Goal: Complete application form: Complete application form

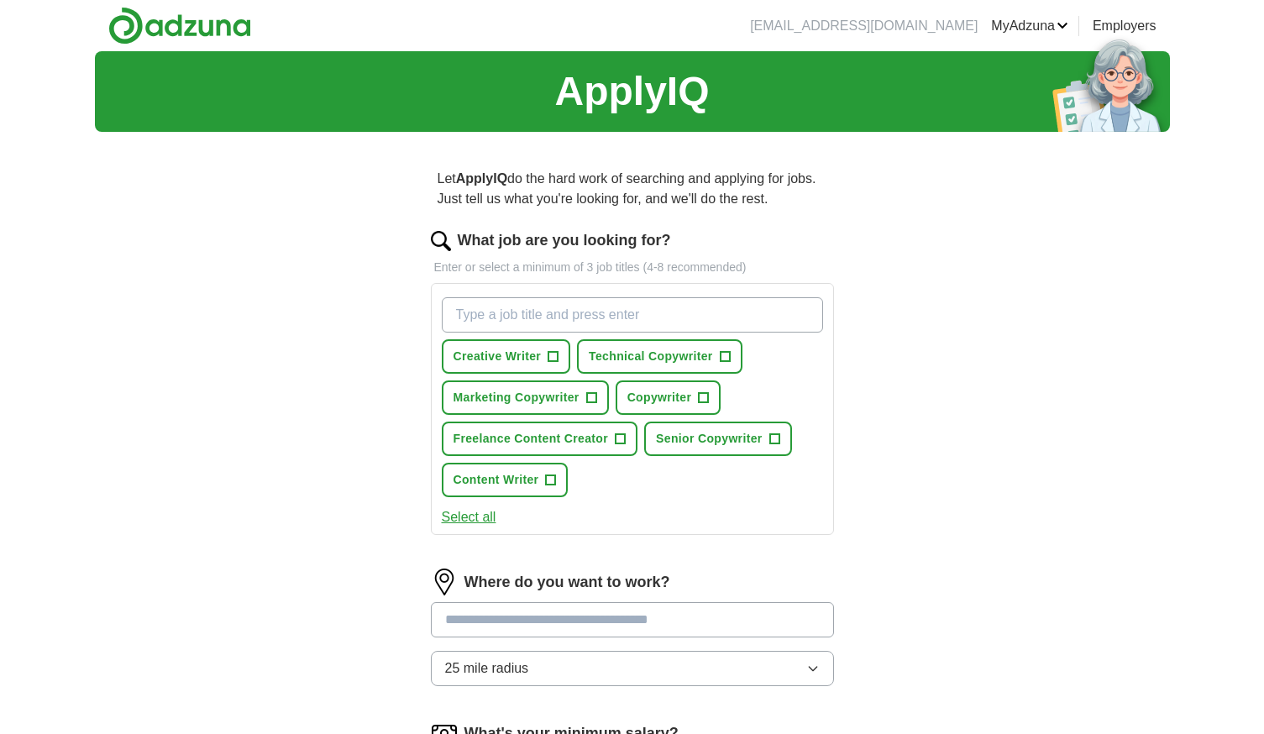
click at [621, 321] on input "What job are you looking for?" at bounding box center [632, 314] width 381 height 35
click at [711, 398] on button "Copywriter +" at bounding box center [669, 398] width 106 height 34
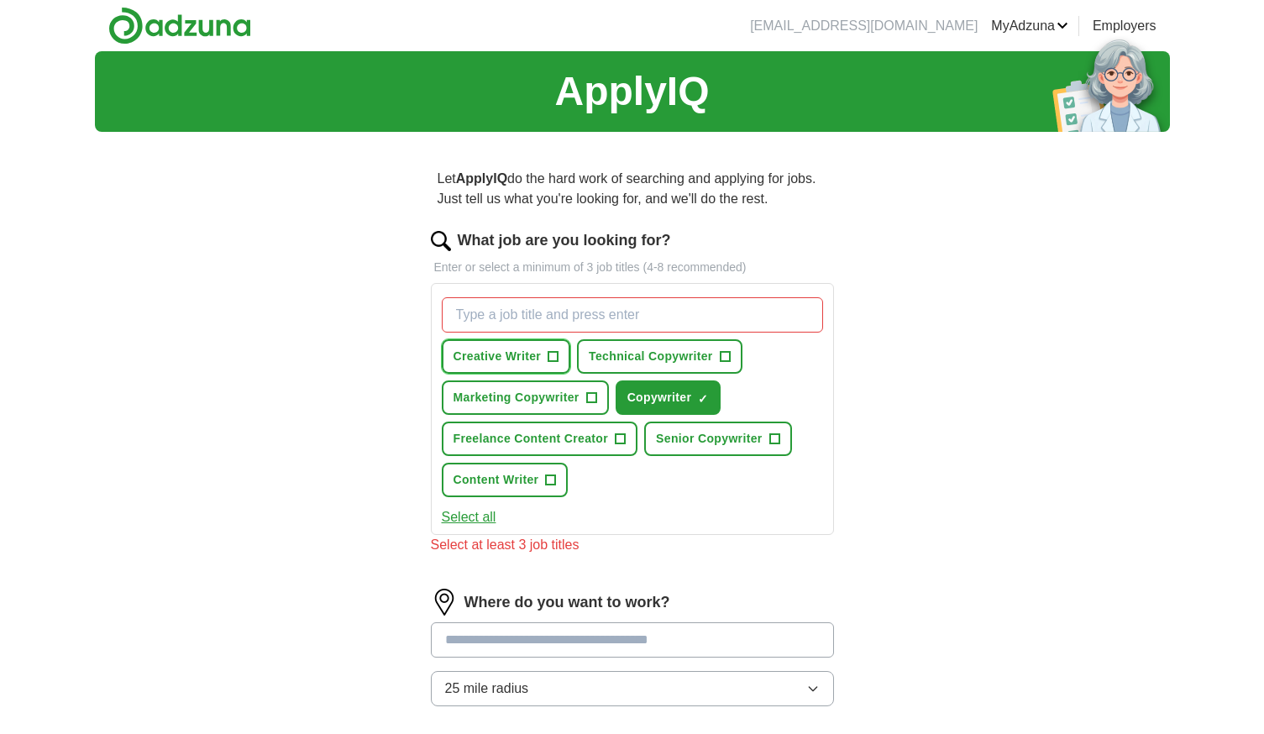
click at [552, 356] on span "+" at bounding box center [554, 356] width 10 height 13
click at [723, 353] on span "+" at bounding box center [725, 356] width 10 height 13
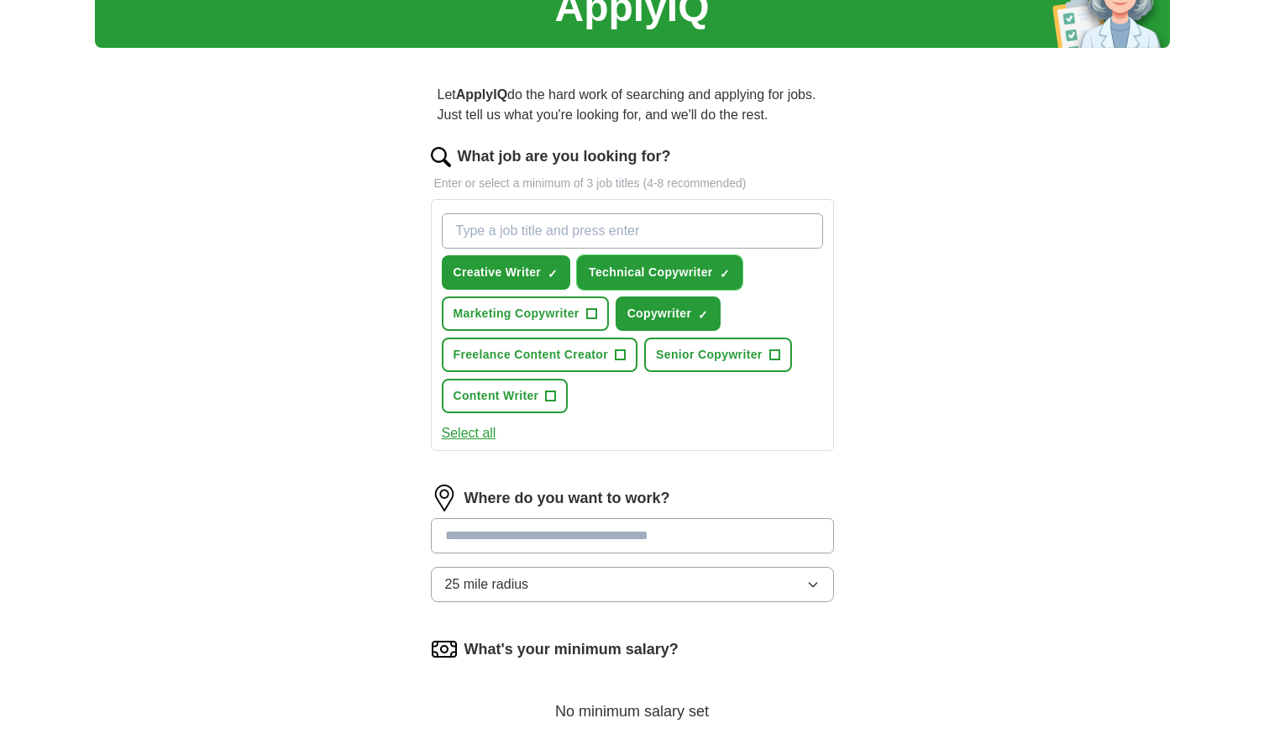
scroll to position [168, 0]
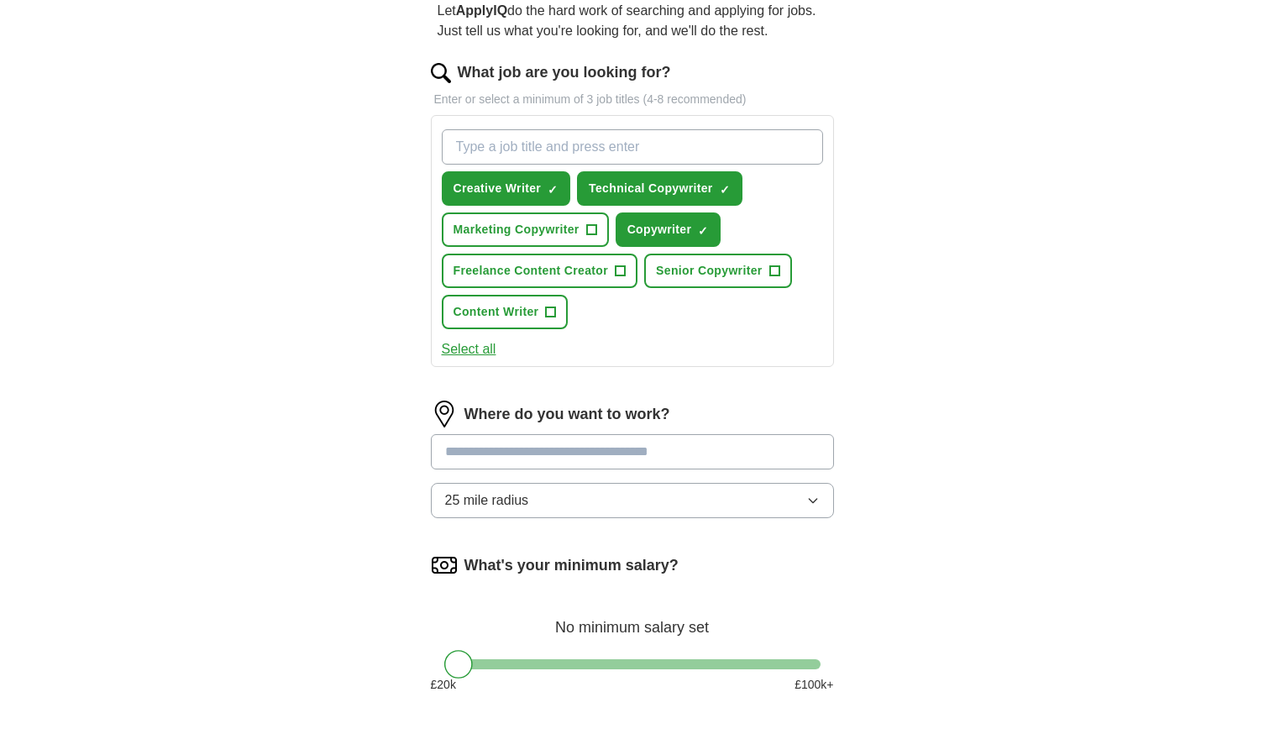
click at [509, 447] on input at bounding box center [632, 451] width 403 height 35
type input "****"
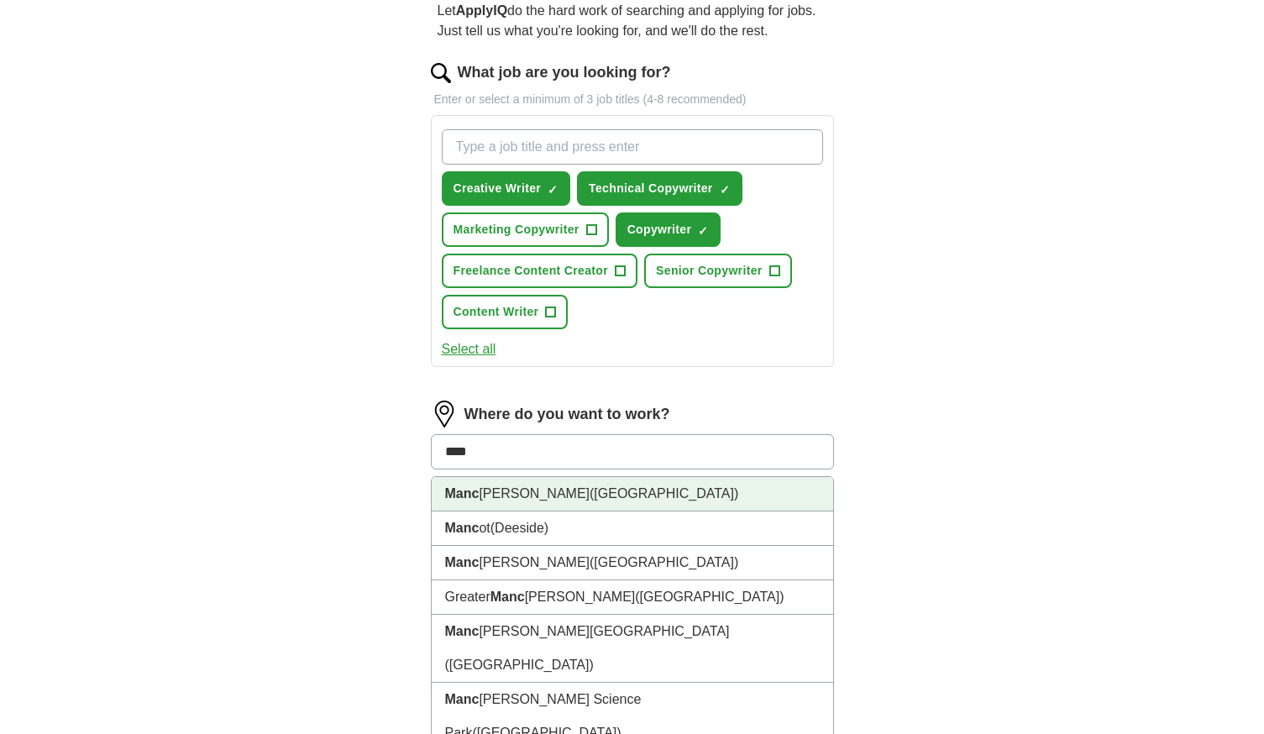
click at [590, 491] on span "([GEOGRAPHIC_DATA])" at bounding box center [664, 493] width 149 height 14
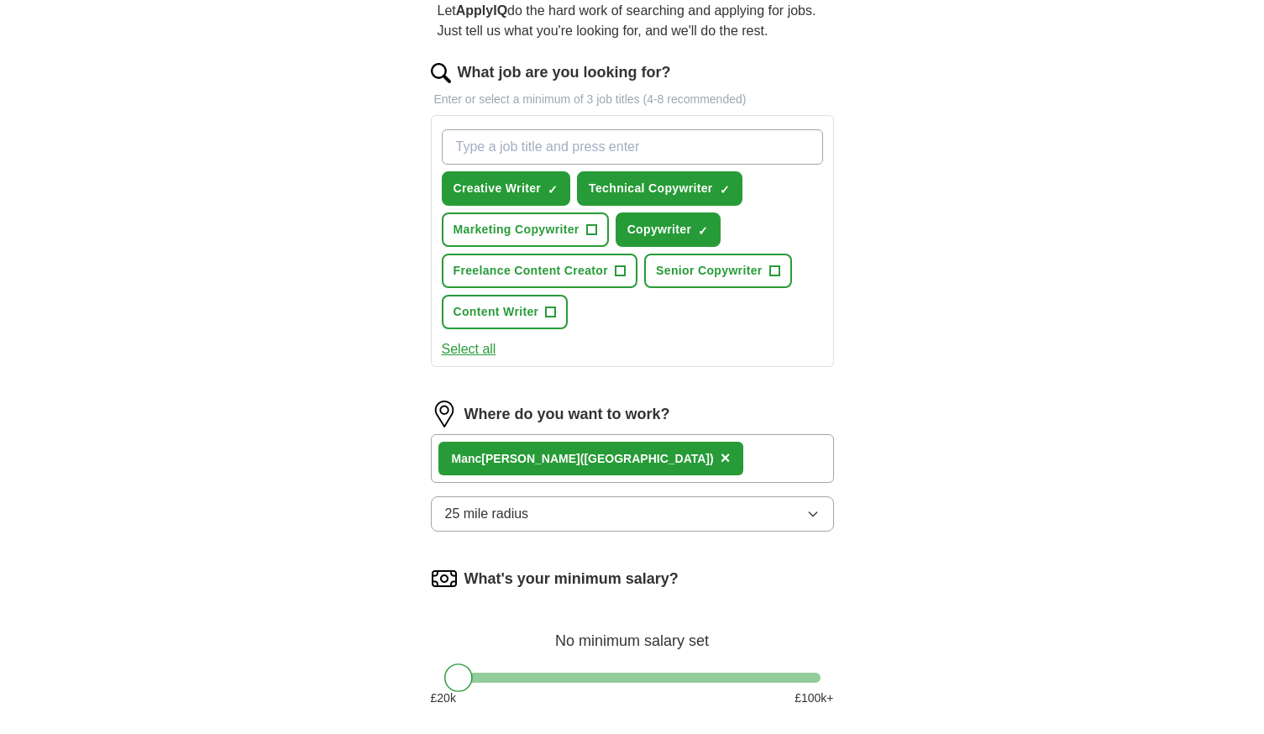
click at [564, 517] on button "25 mile radius" at bounding box center [632, 513] width 403 height 35
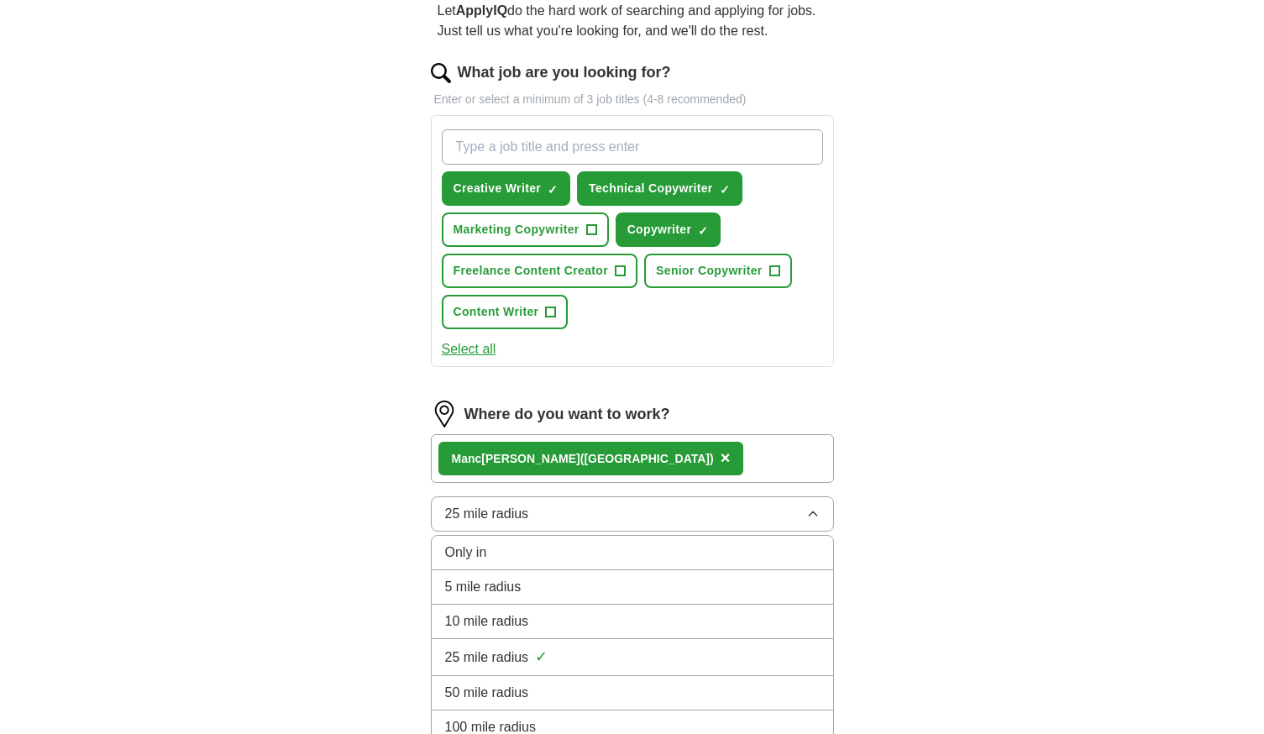
click at [502, 552] on div "Only in" at bounding box center [632, 553] width 375 height 20
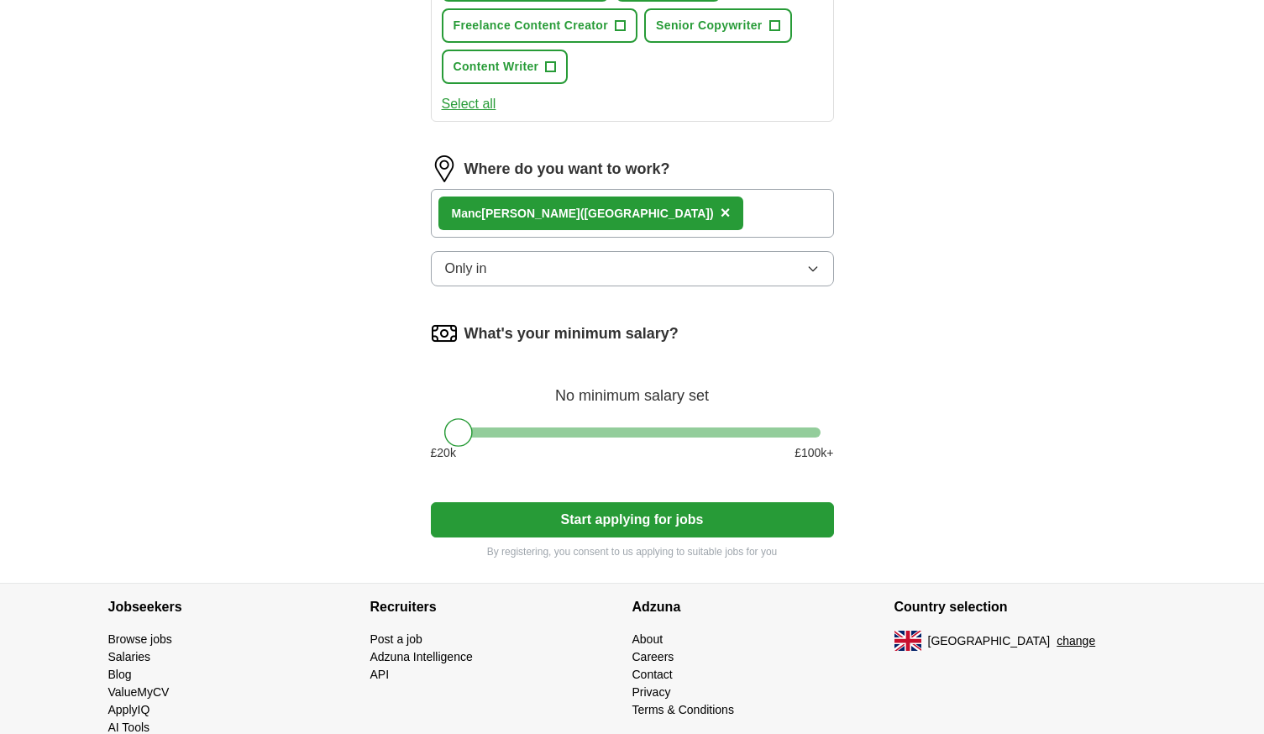
scroll to position [449, 0]
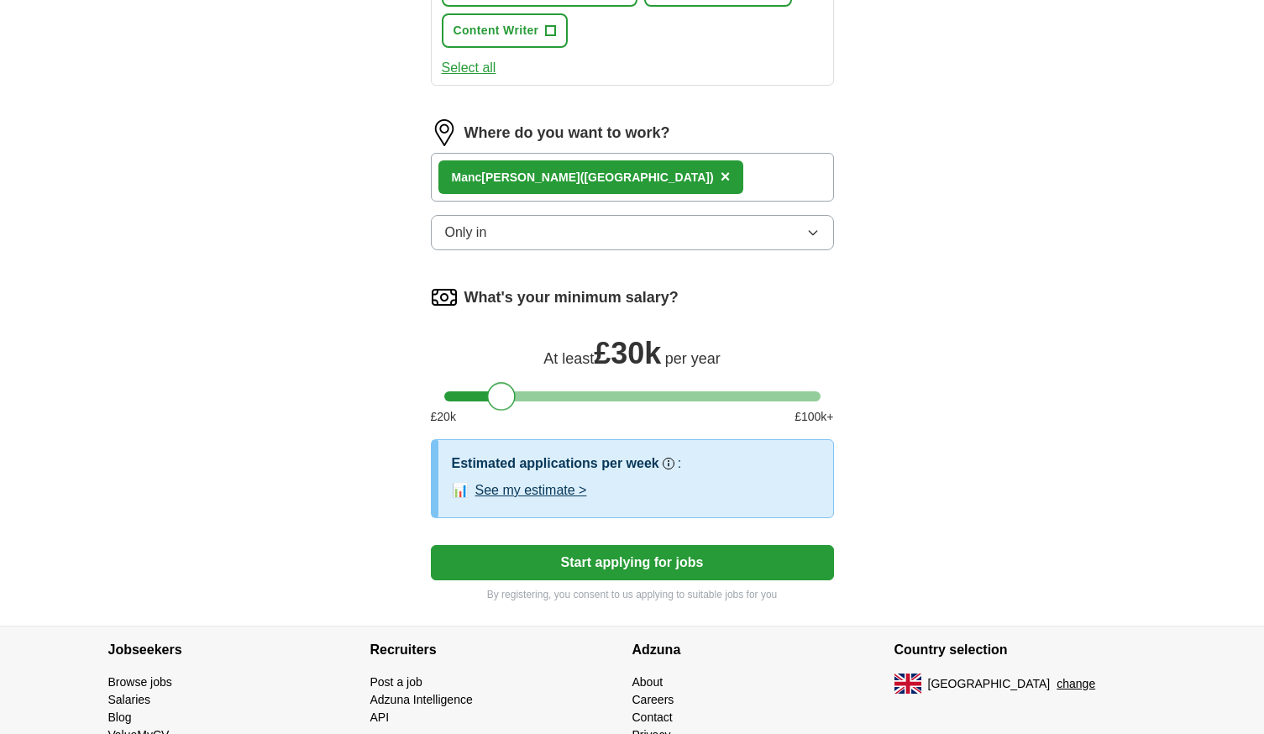
drag, startPoint x: 461, startPoint y: 404, endPoint x: 503, endPoint y: 407, distance: 42.1
click at [503, 407] on div at bounding box center [501, 396] width 29 height 29
click at [513, 489] on button "See my estimate >" at bounding box center [531, 491] width 112 height 20
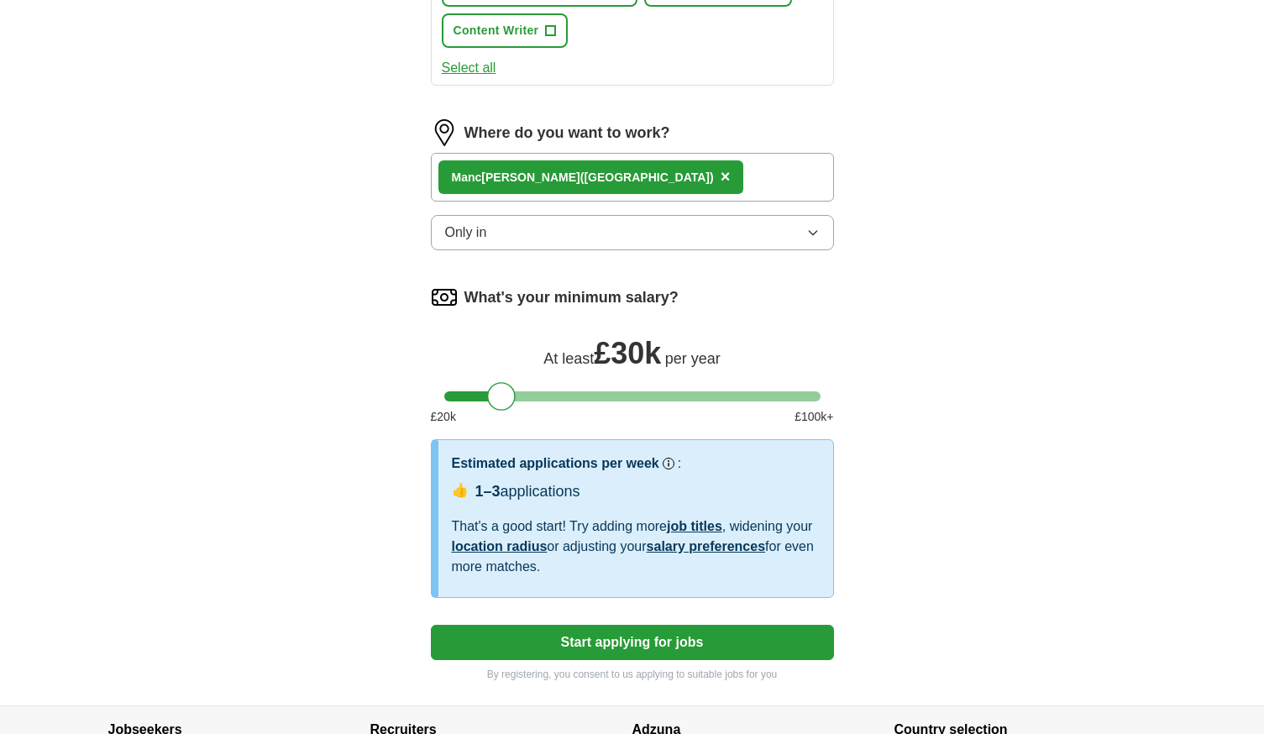
click at [767, 239] on button "Only in" at bounding box center [632, 232] width 403 height 35
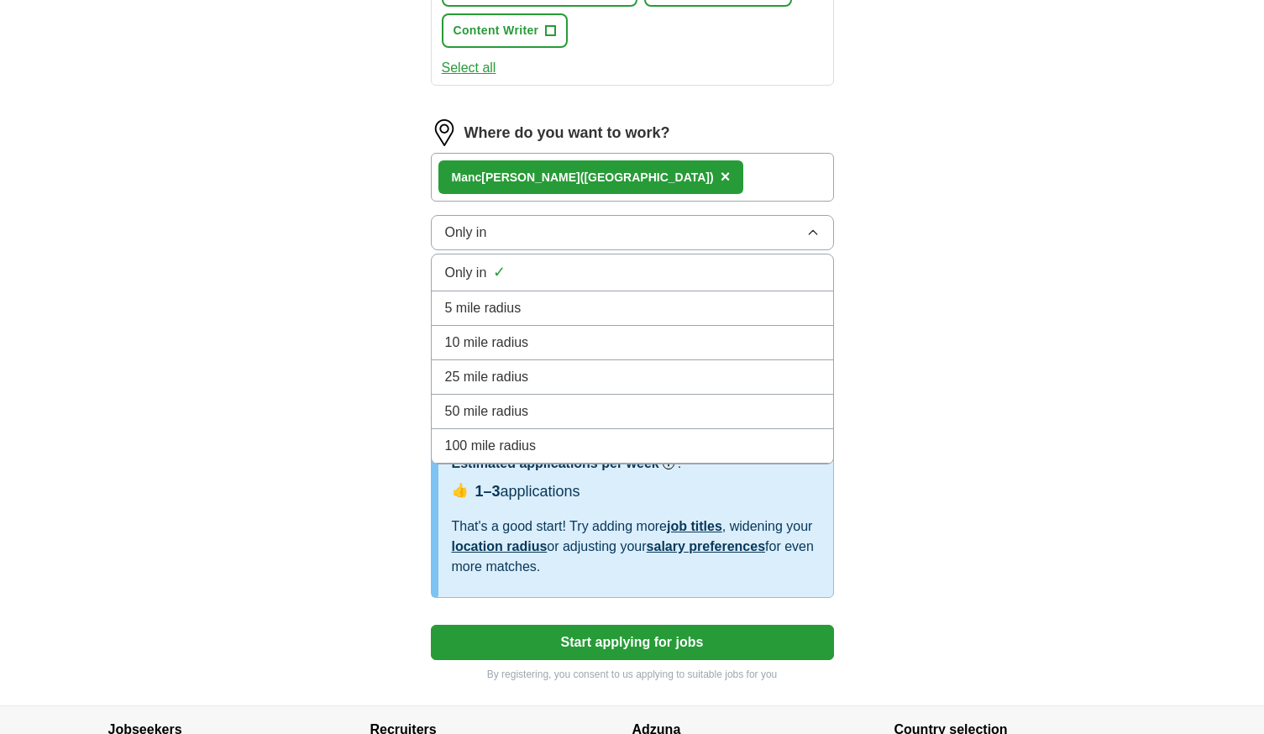
click at [512, 302] on span "5 mile radius" at bounding box center [483, 308] width 76 height 20
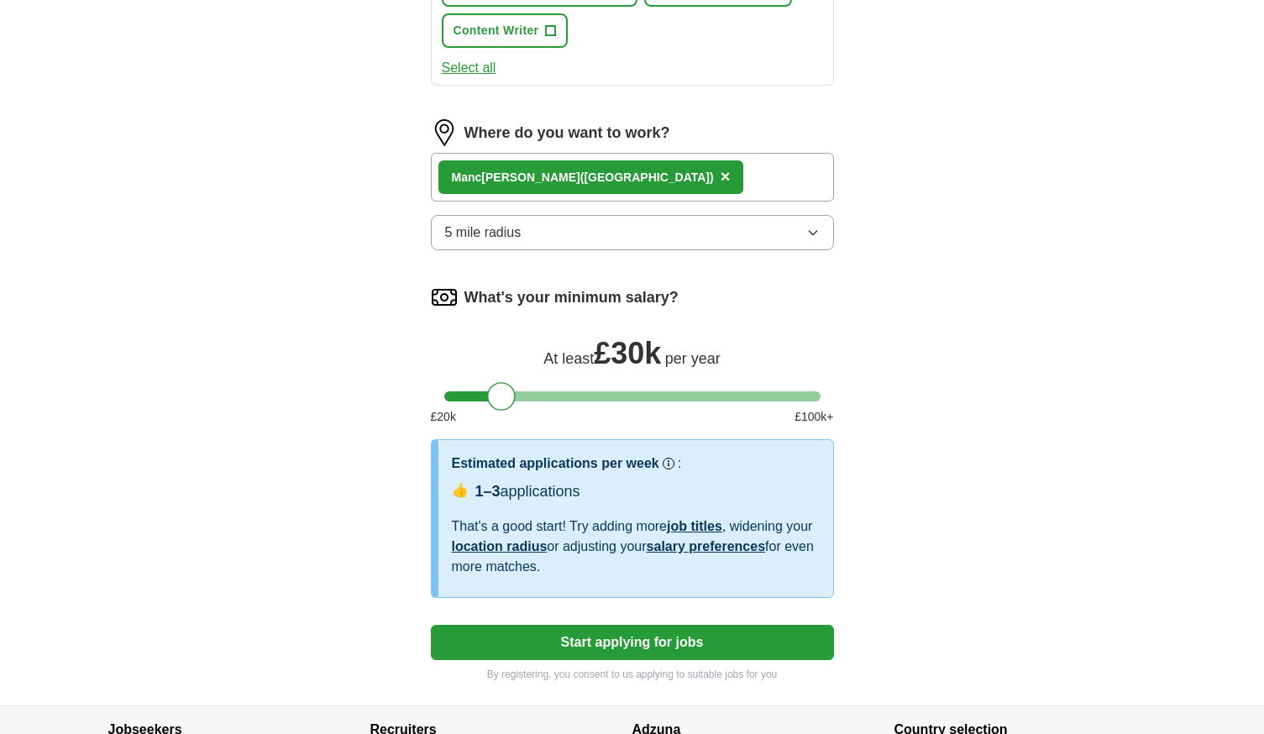
click at [603, 240] on button "5 mile radius" at bounding box center [632, 232] width 403 height 35
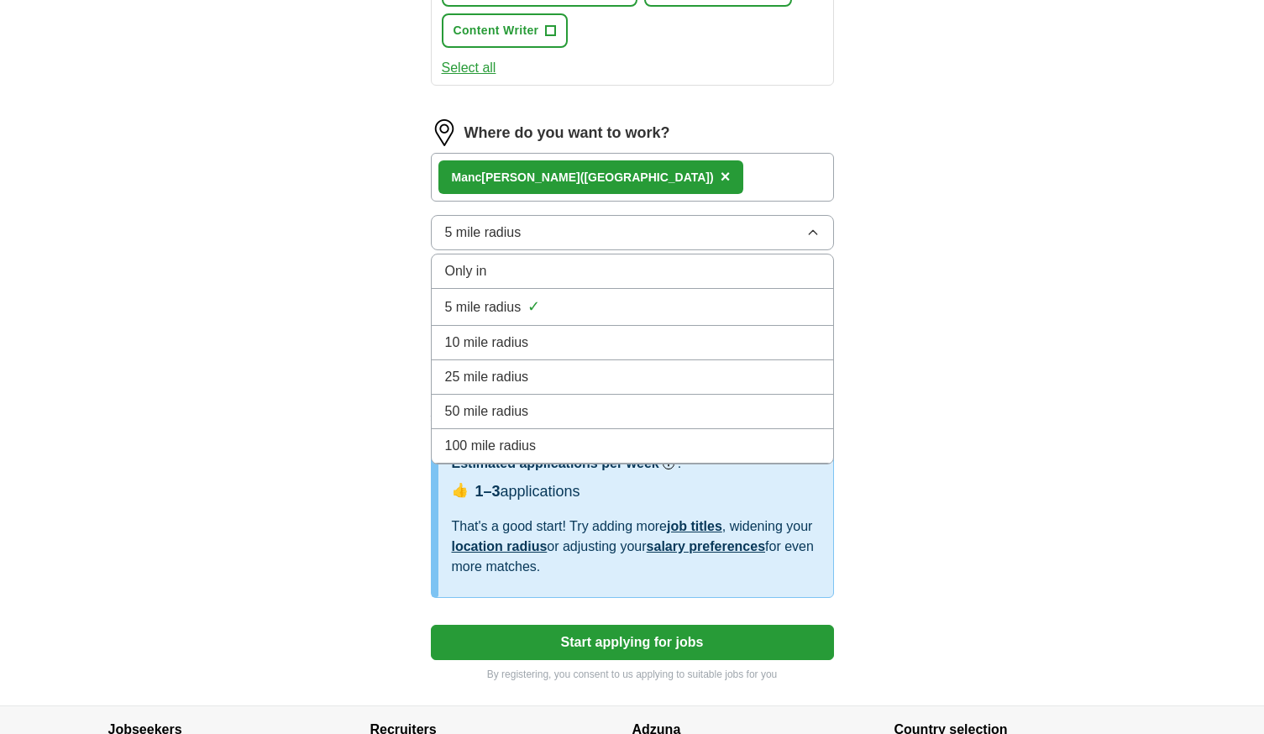
click at [524, 269] on div "Only in" at bounding box center [632, 271] width 375 height 20
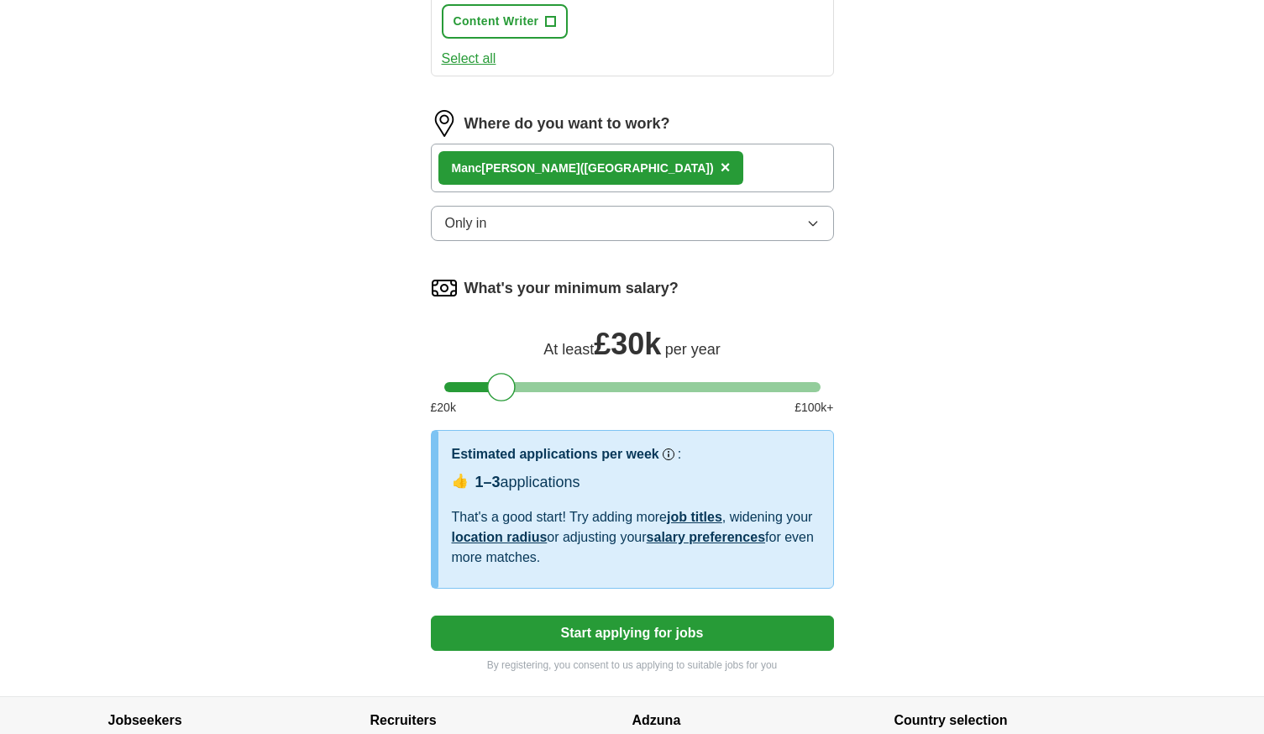
scroll to position [504, 0]
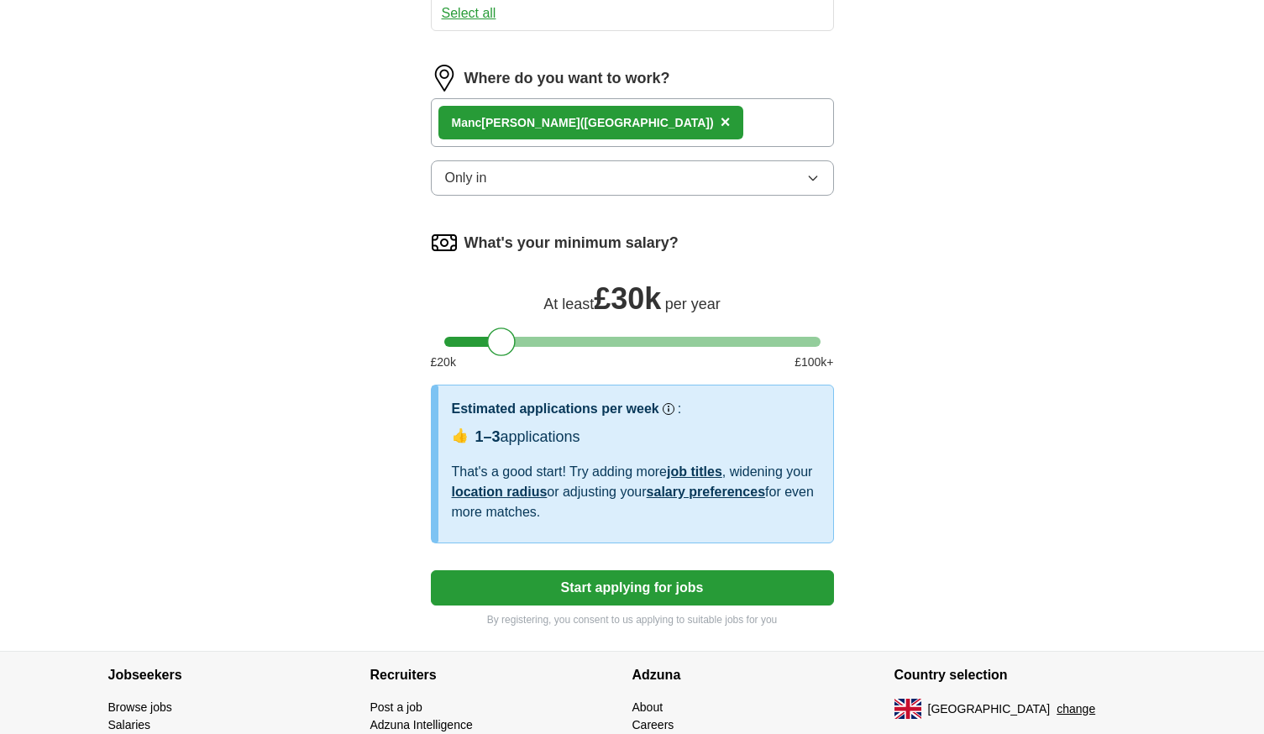
click at [633, 603] on button "Start applying for jobs" at bounding box center [632, 587] width 403 height 35
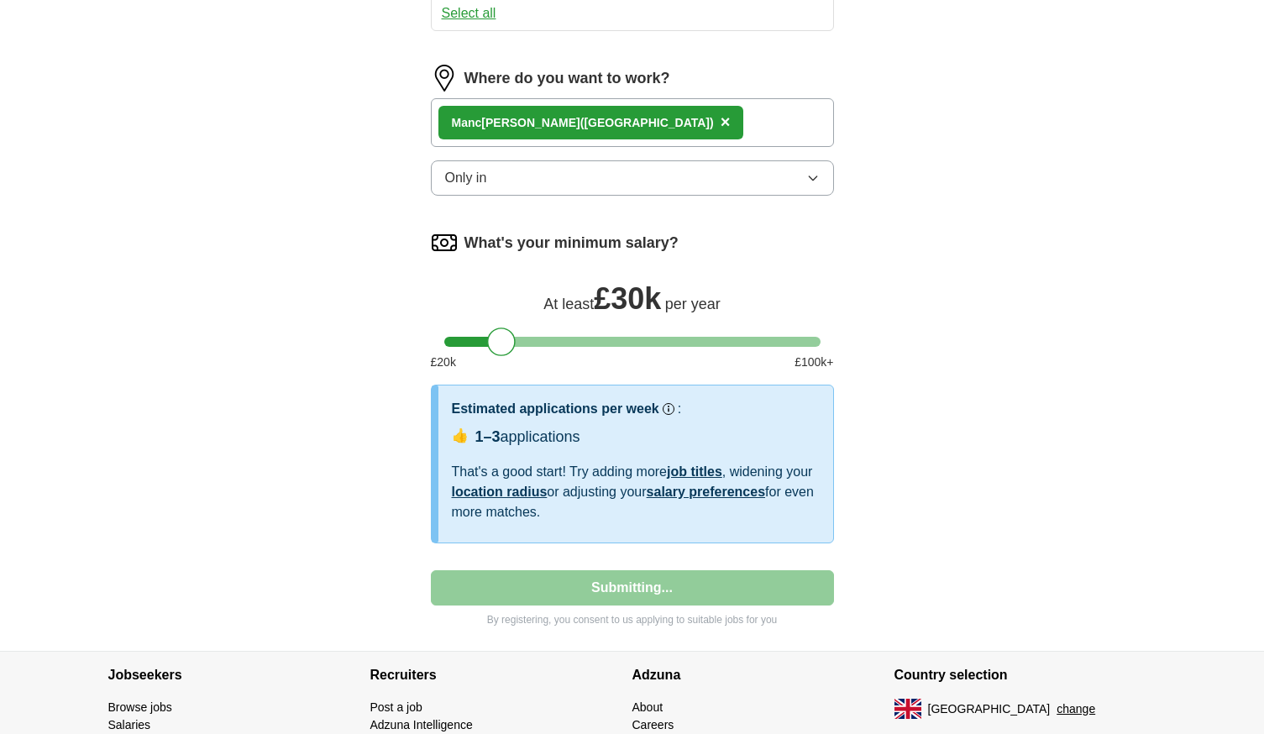
select select "**"
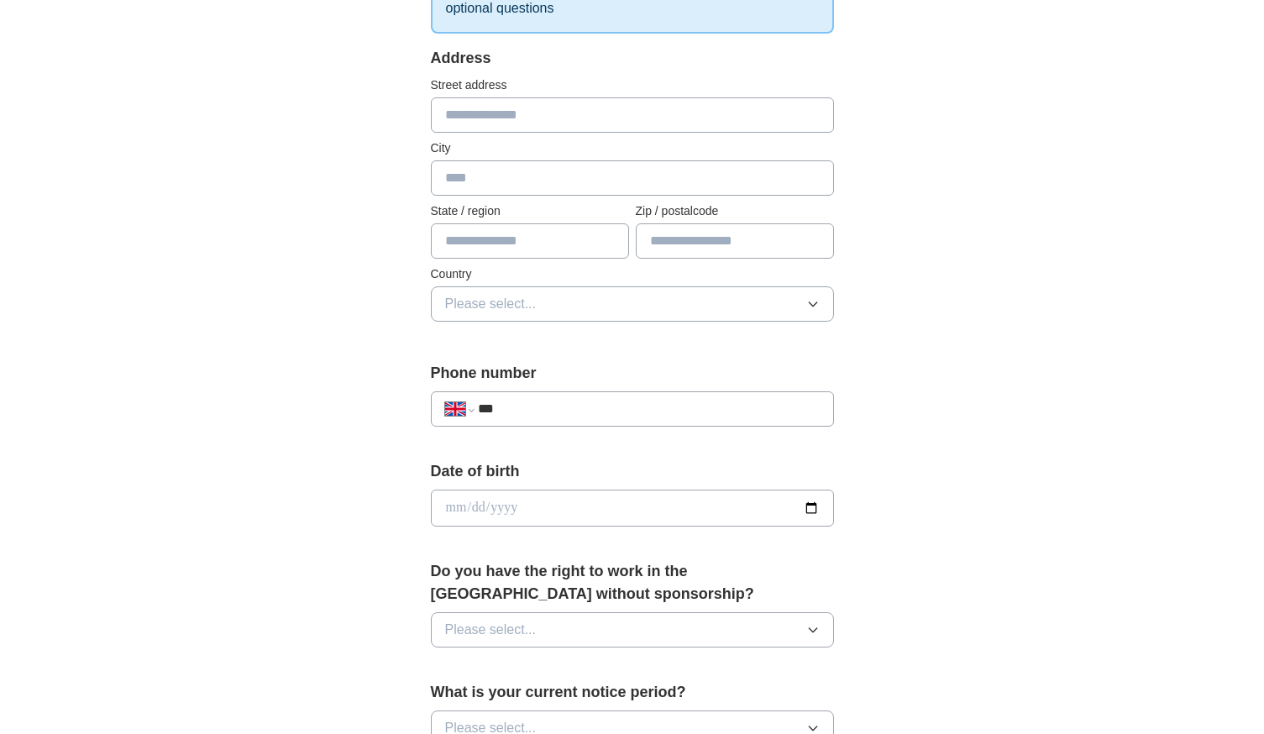
scroll to position [84, 0]
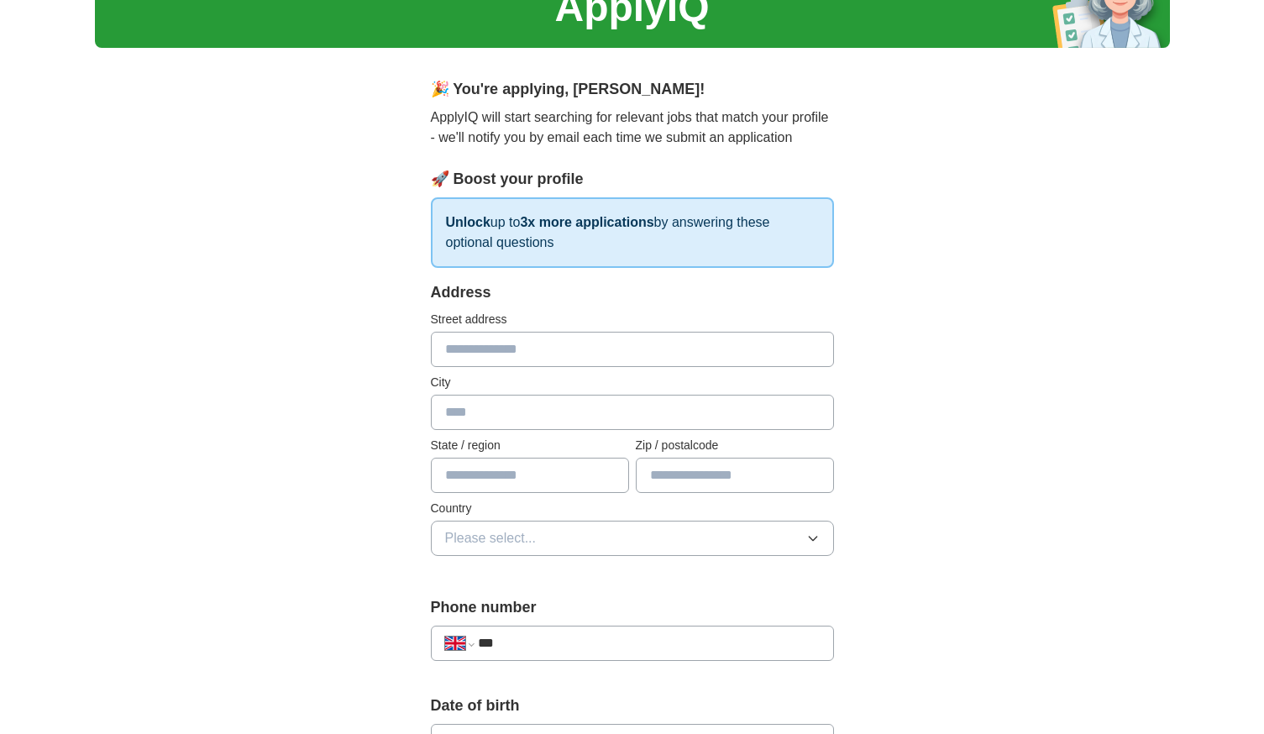
click at [491, 355] on input "text" at bounding box center [632, 349] width 403 height 35
type input "**********"
type input "*******"
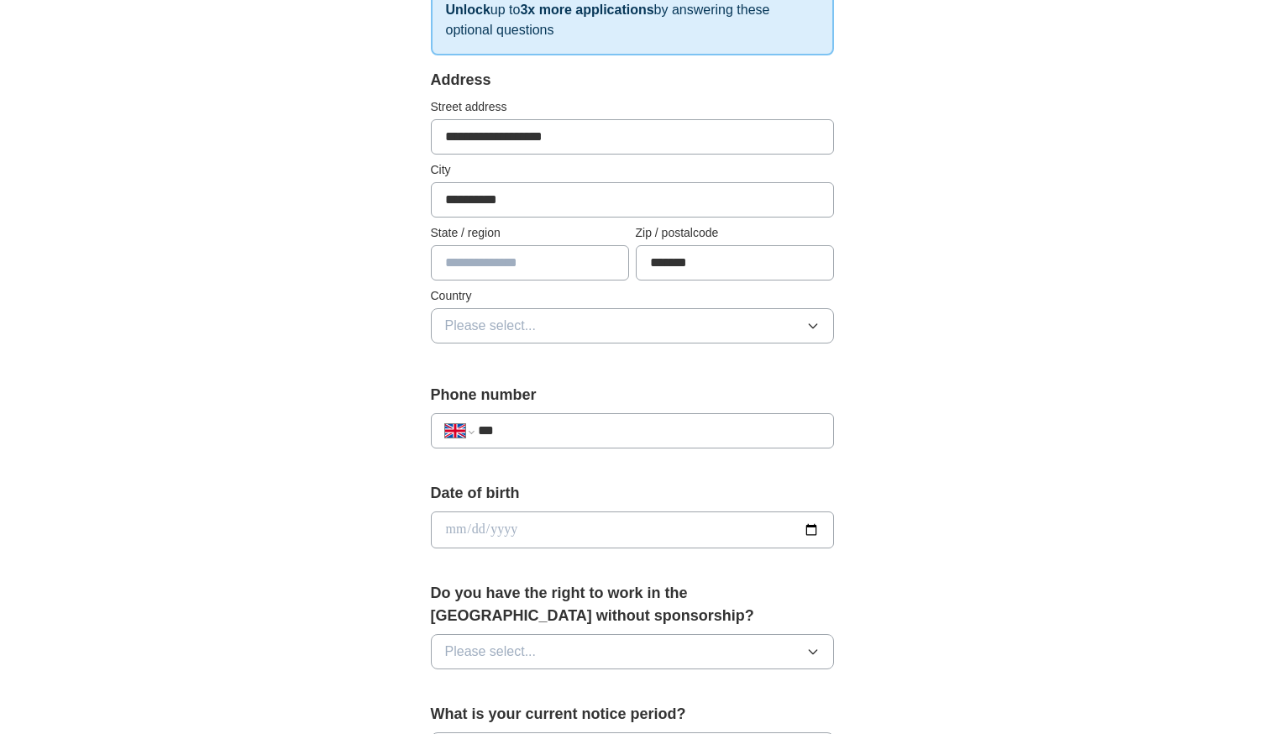
scroll to position [336, 0]
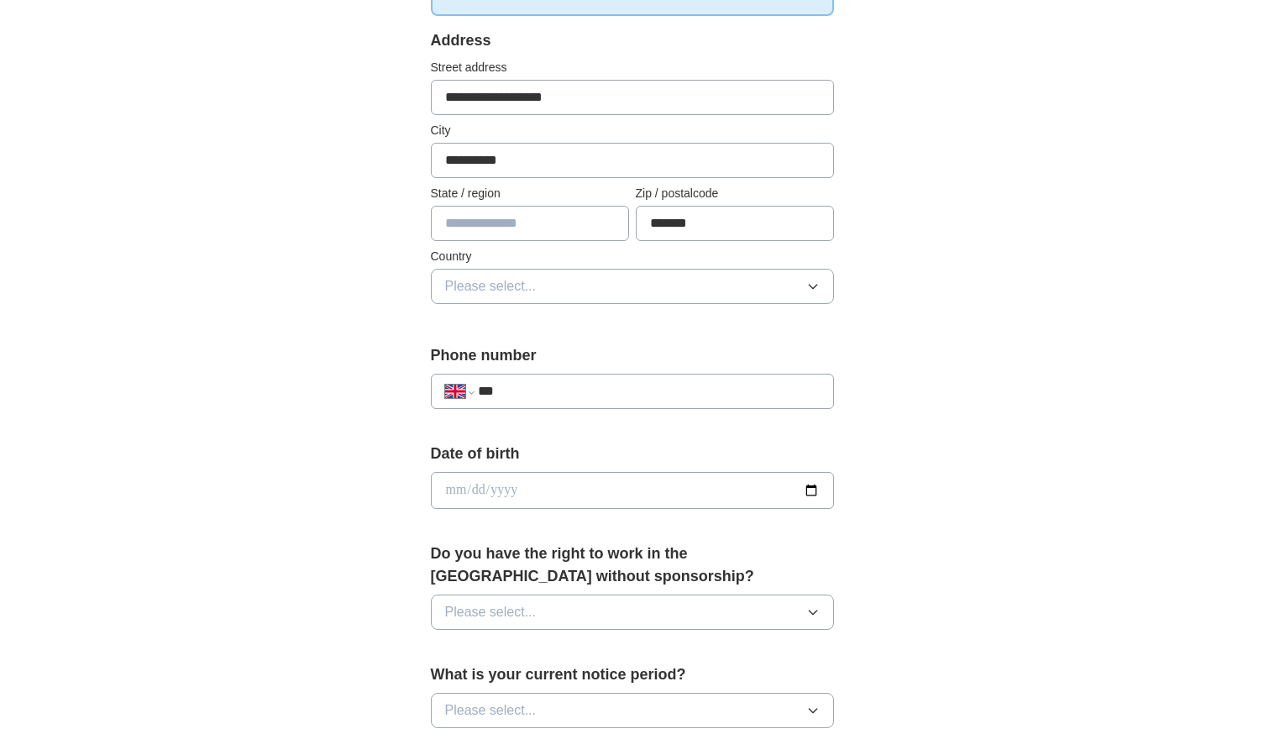
click at [544, 280] on button "Please select..." at bounding box center [632, 286] width 403 height 35
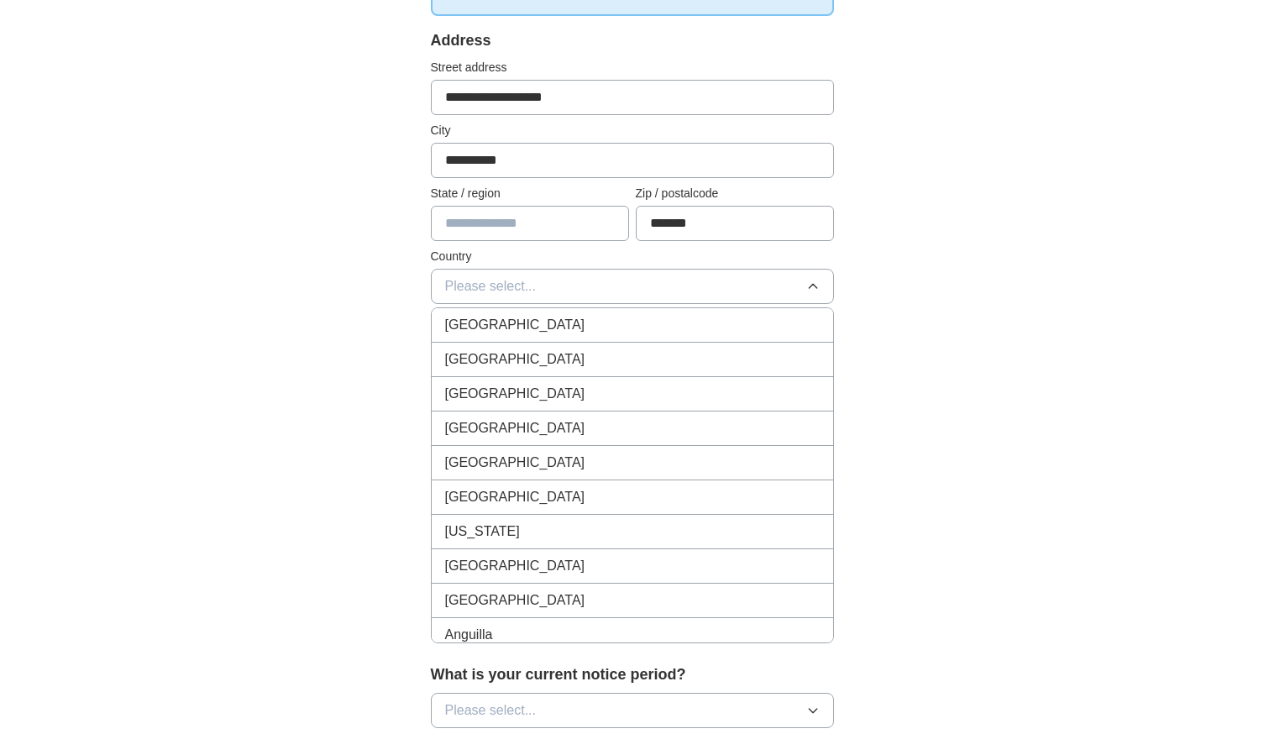
click at [511, 321] on span "[GEOGRAPHIC_DATA]" at bounding box center [515, 325] width 140 height 20
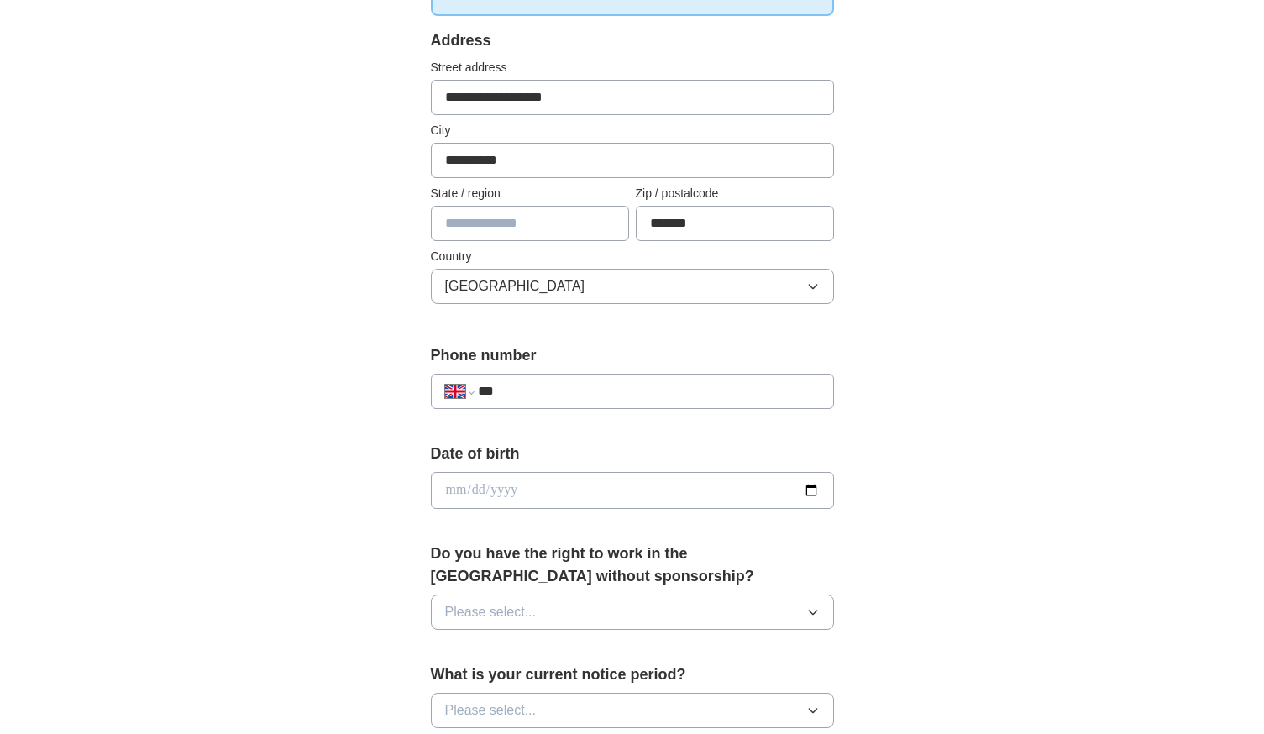
click at [523, 387] on input "***" at bounding box center [648, 391] width 341 height 20
type input "**********"
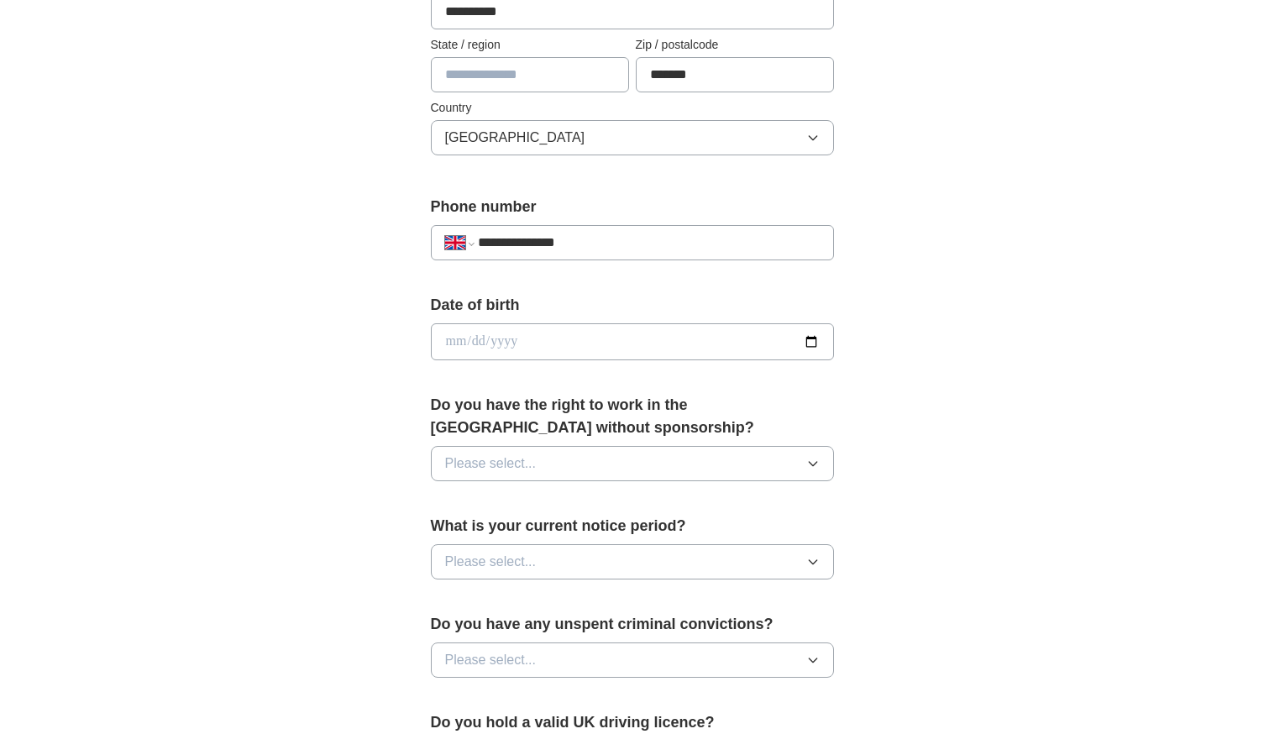
scroll to position [504, 0]
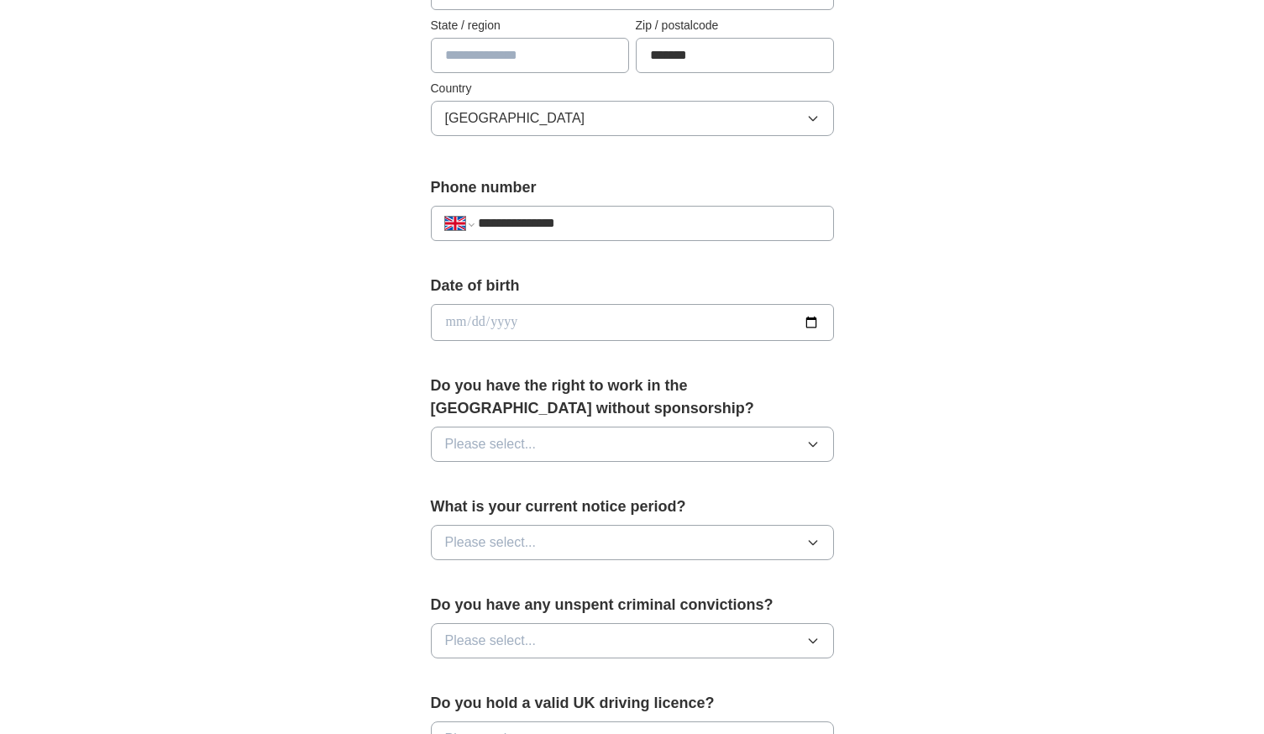
click at [557, 323] on input "date" at bounding box center [632, 322] width 403 height 37
type input "**********"
click at [570, 448] on button "Please select..." at bounding box center [632, 444] width 403 height 35
click at [511, 481] on div "Yes" at bounding box center [632, 483] width 375 height 20
click at [600, 544] on button "Please select..." at bounding box center [632, 542] width 403 height 35
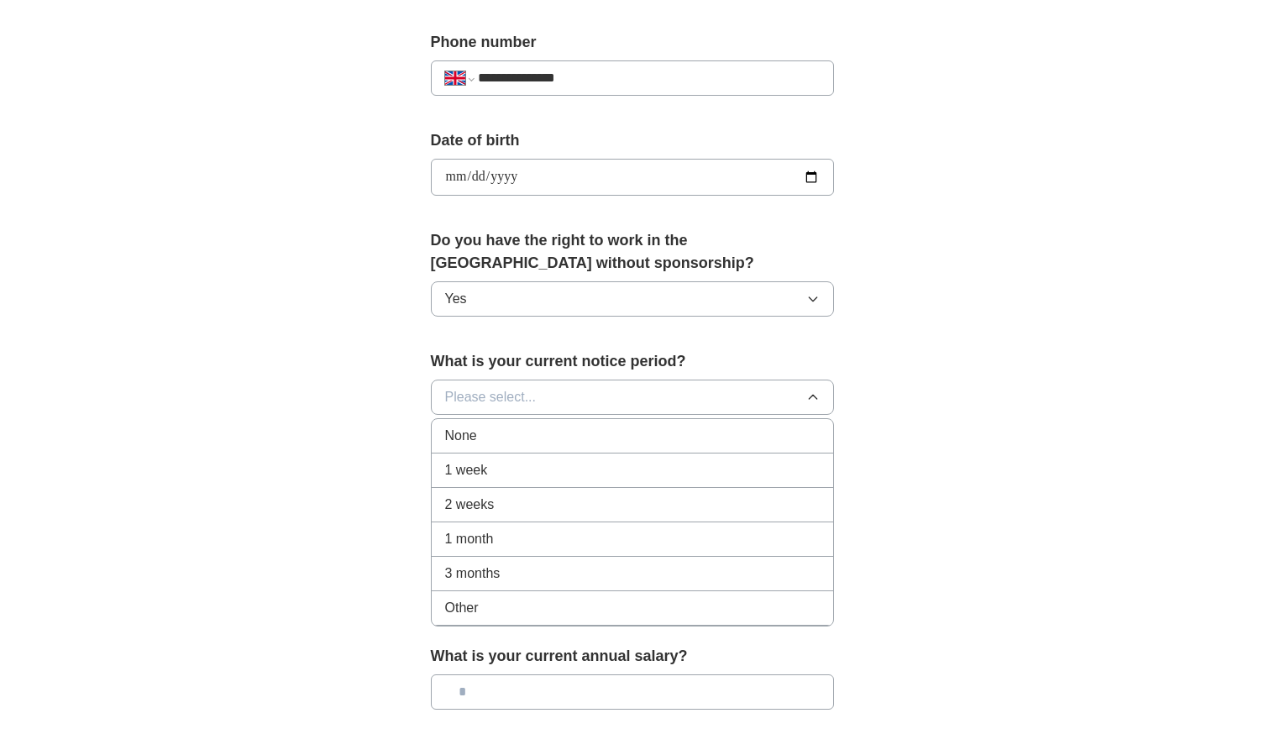
scroll to position [672, 0]
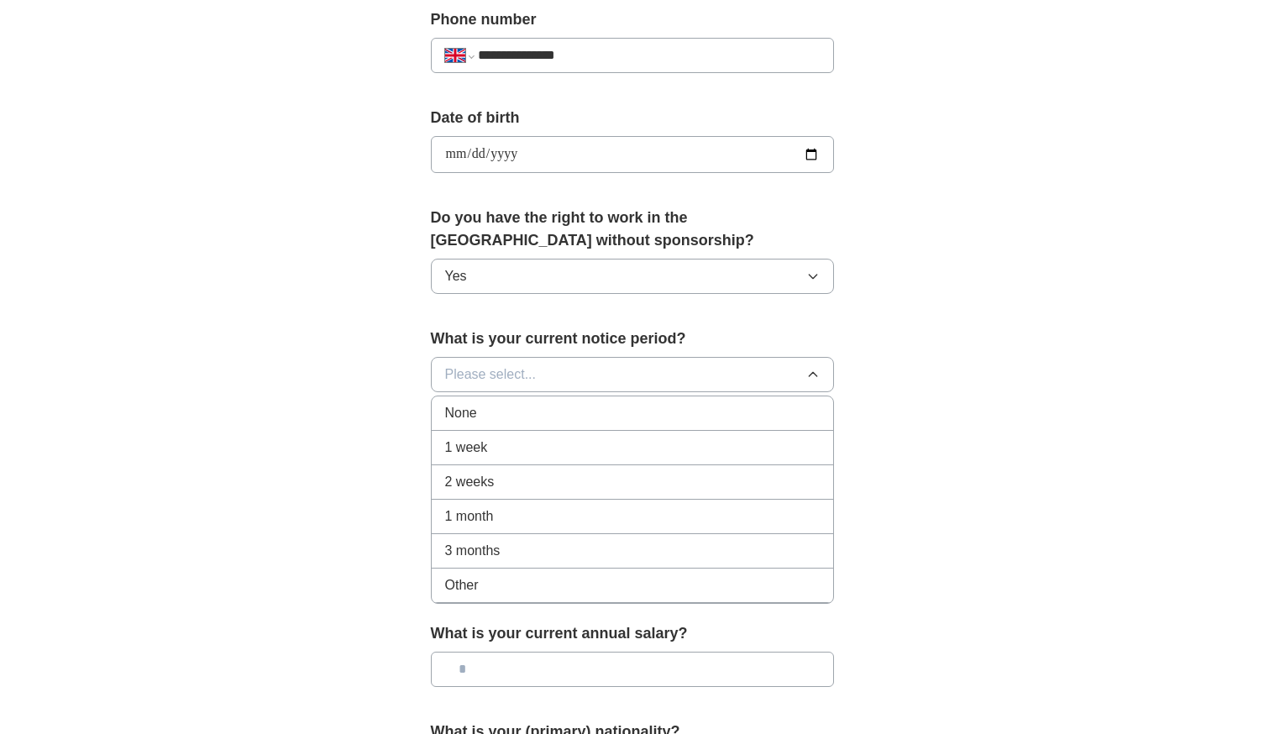
click at [499, 416] on div "None" at bounding box center [632, 413] width 375 height 20
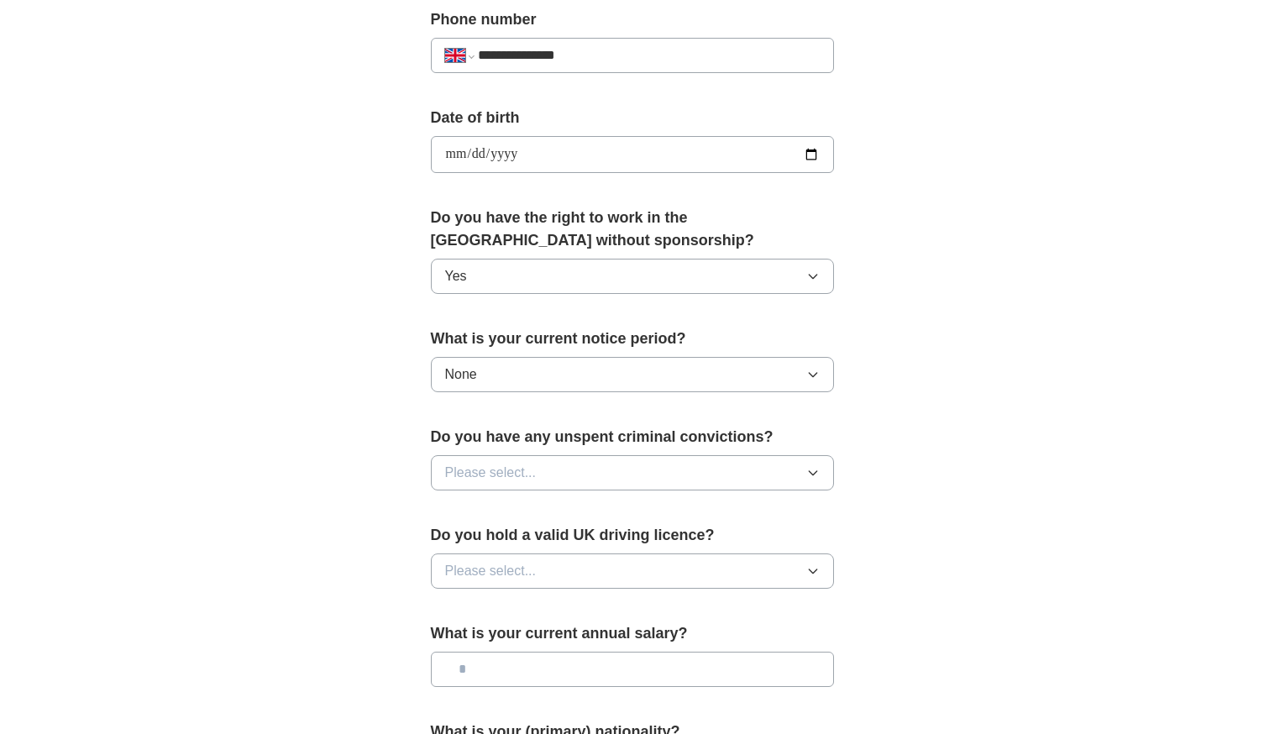
click at [565, 475] on button "Please select..." at bounding box center [632, 472] width 403 height 35
click at [495, 534] on li "No" at bounding box center [633, 546] width 402 height 34
click at [563, 570] on button "Please select..." at bounding box center [632, 571] width 403 height 35
click at [496, 604] on div "Yes" at bounding box center [632, 610] width 375 height 20
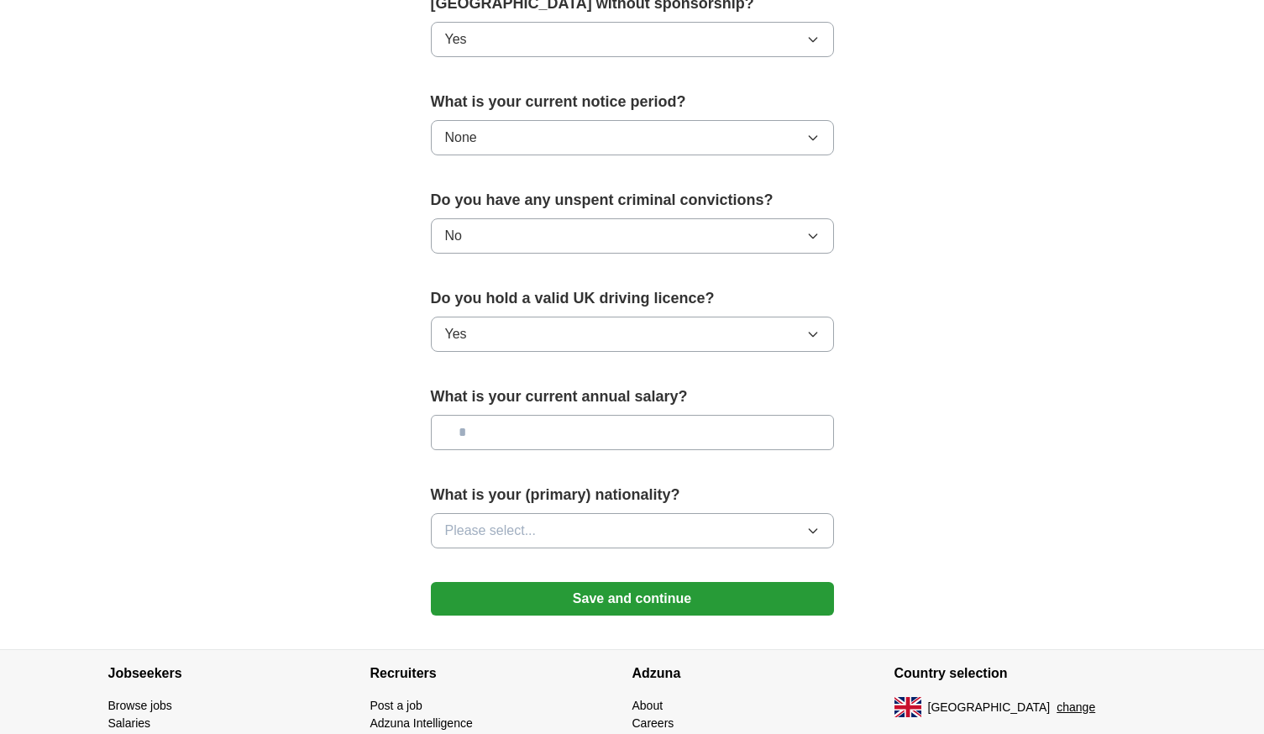
scroll to position [924, 0]
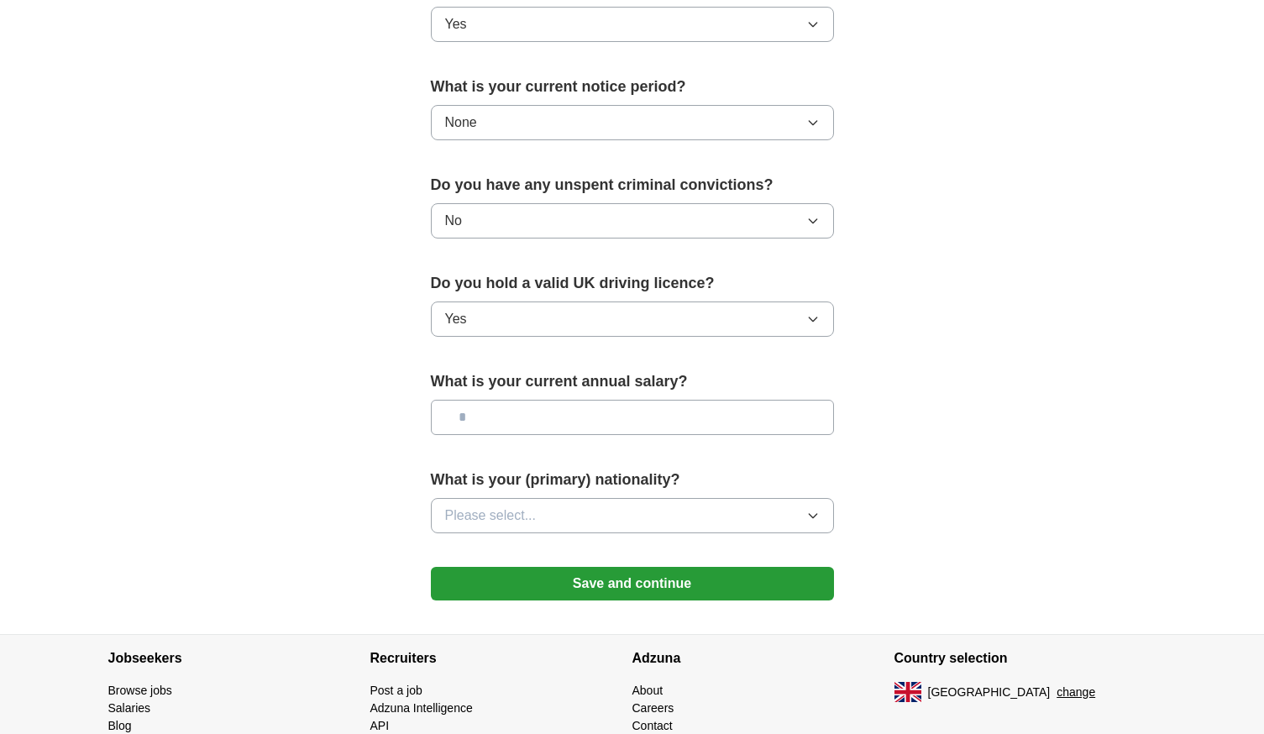
click at [496, 420] on input "text" at bounding box center [632, 417] width 403 height 35
type input "*******"
click at [663, 510] on button "Please select..." at bounding box center [632, 515] width 403 height 35
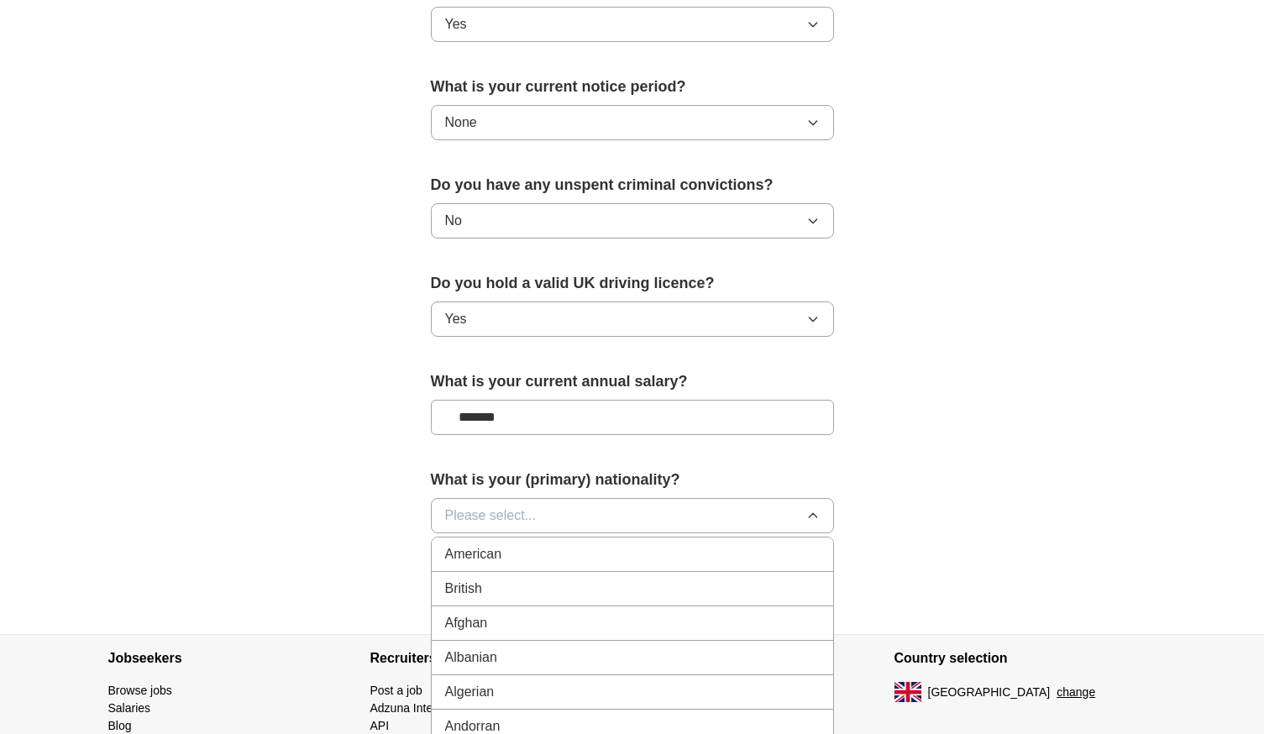
click at [513, 582] on div "British" at bounding box center [632, 589] width 375 height 20
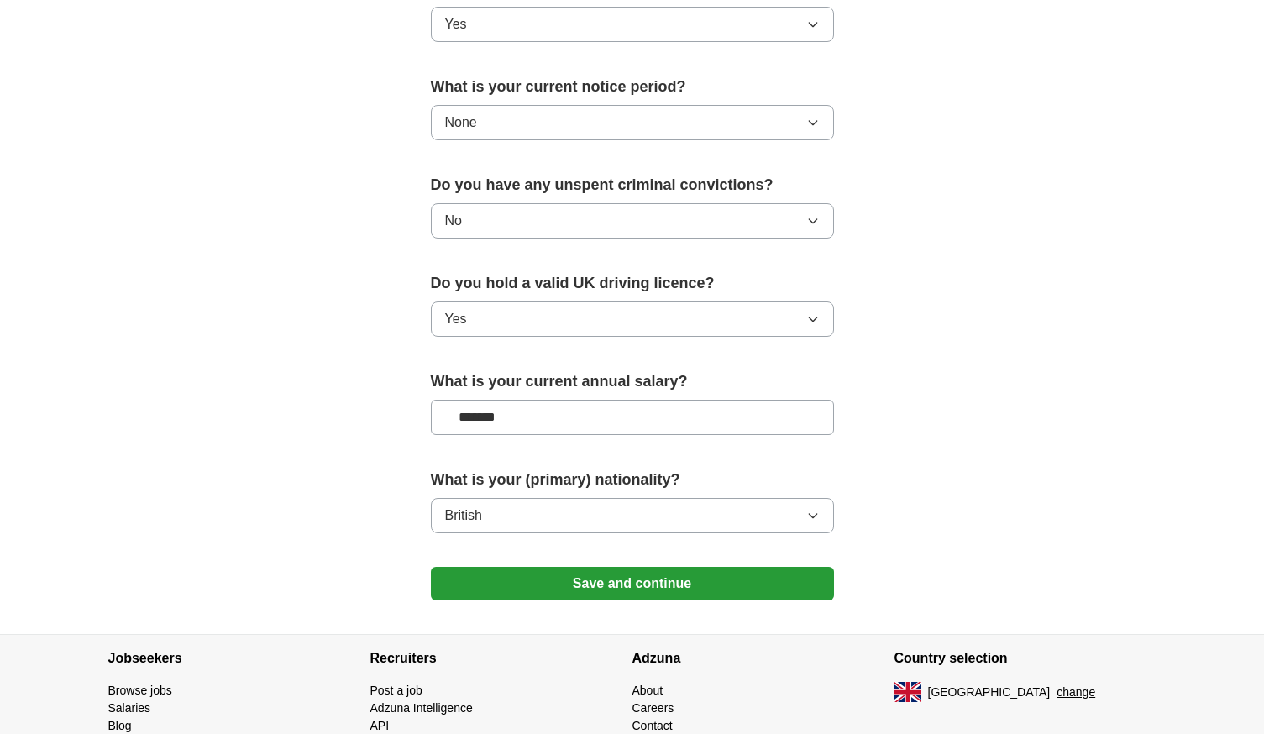
click at [654, 589] on button "Save and continue" at bounding box center [632, 584] width 403 height 34
